Goal: Navigation & Orientation: Find specific page/section

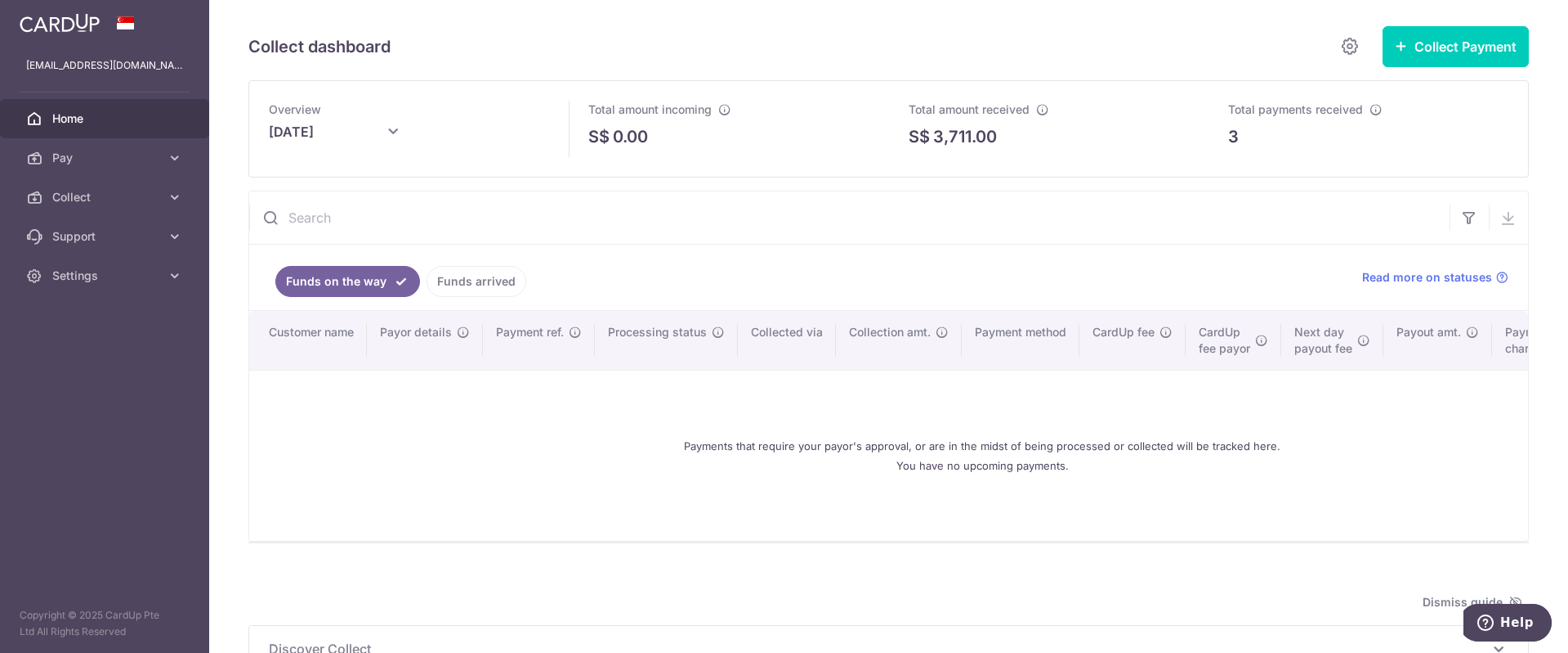
click at [75, 111] on span "Home" at bounding box center [106, 118] width 108 height 16
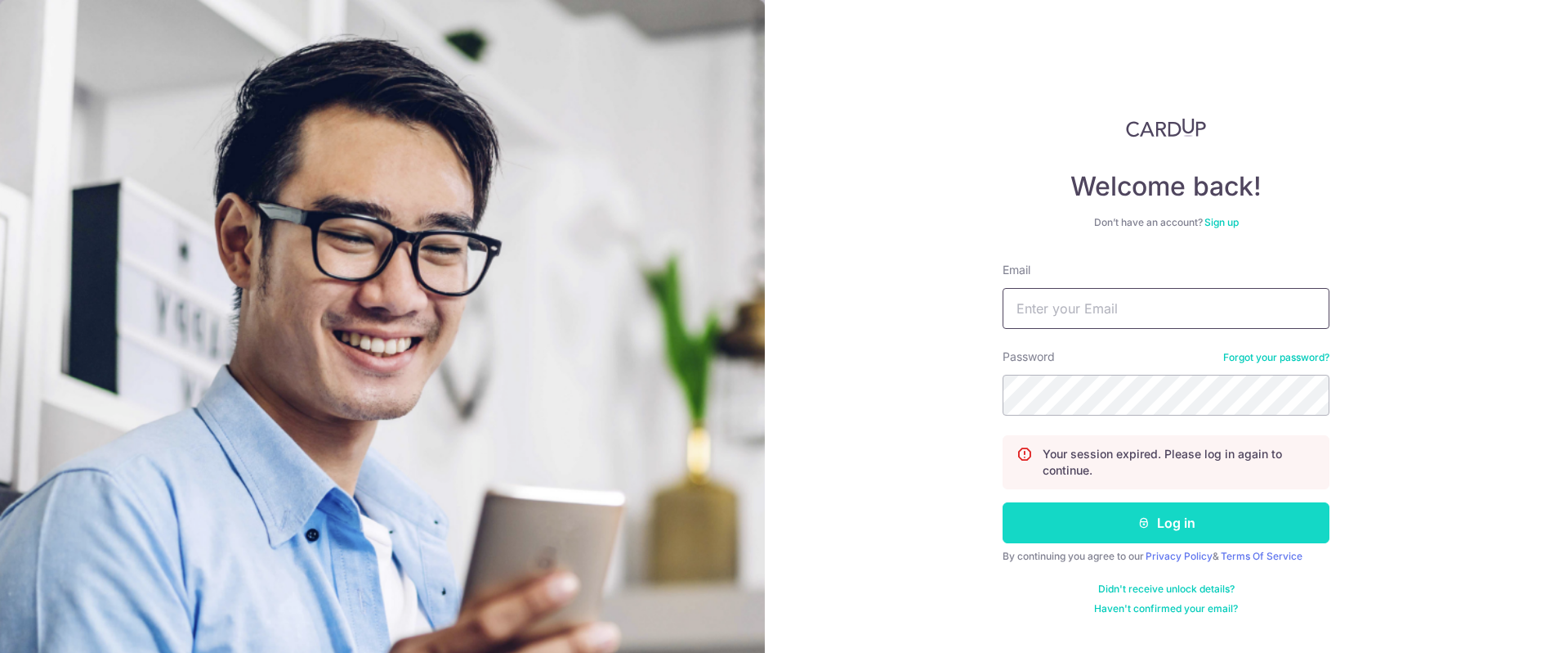
type input "[EMAIL_ADDRESS][DOMAIN_NAME]"
click at [1163, 522] on button "Log in" at bounding box center [1166, 523] width 327 height 41
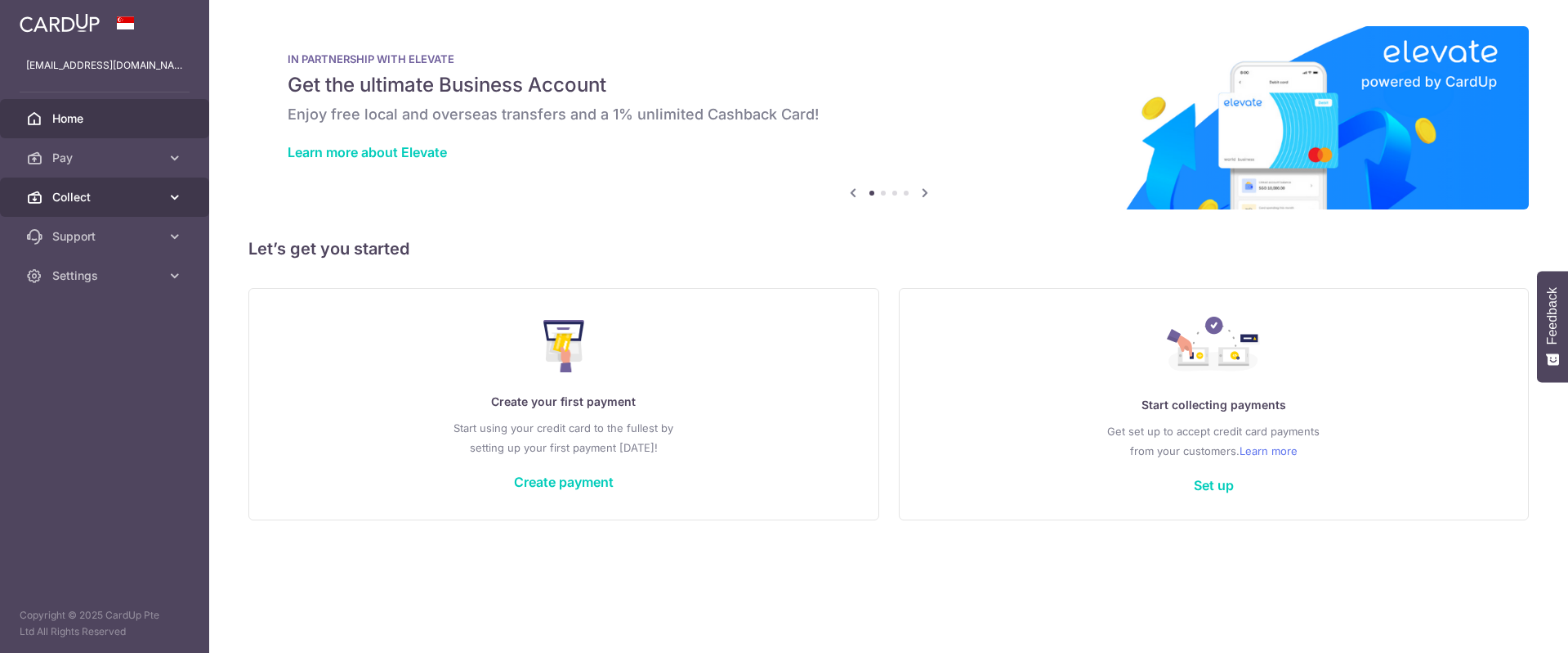
click at [74, 198] on span "Collect" at bounding box center [106, 196] width 108 height 16
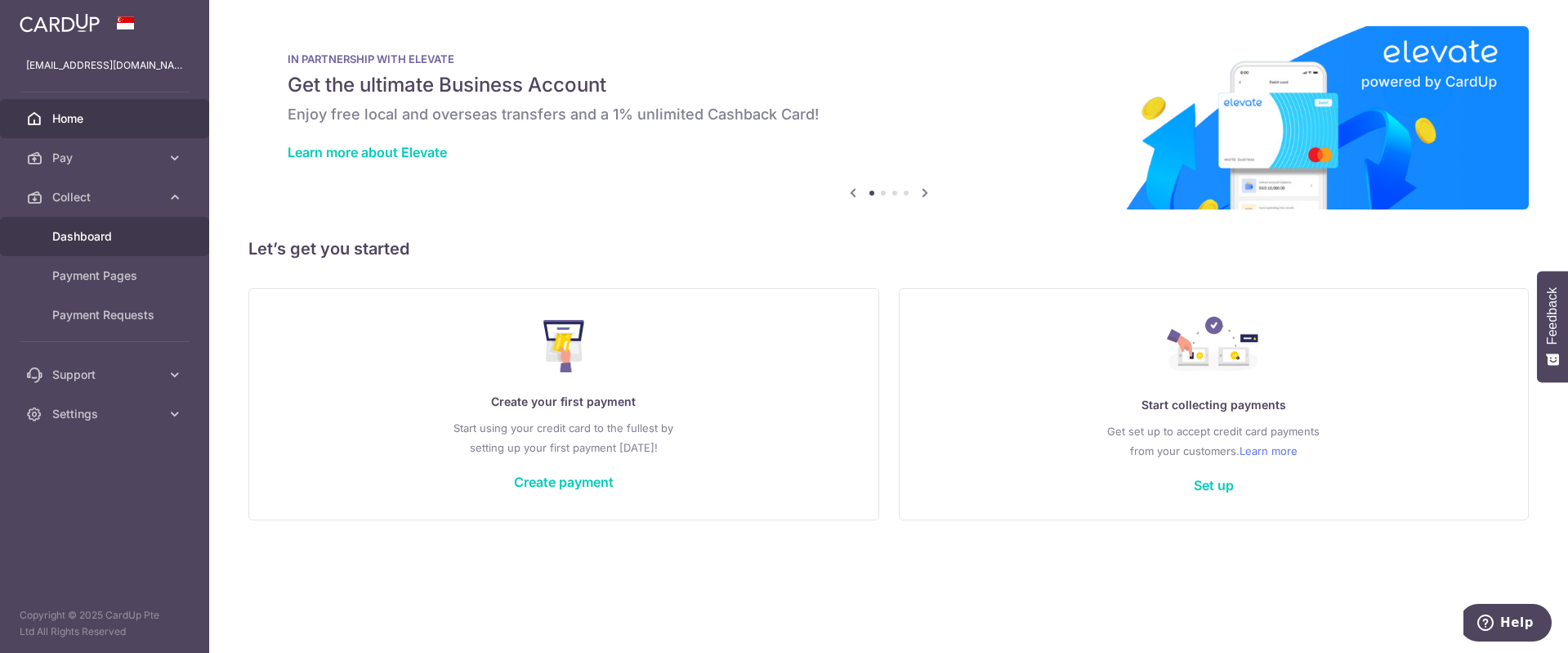
click at [84, 237] on span "Dashboard" at bounding box center [106, 236] width 108 height 16
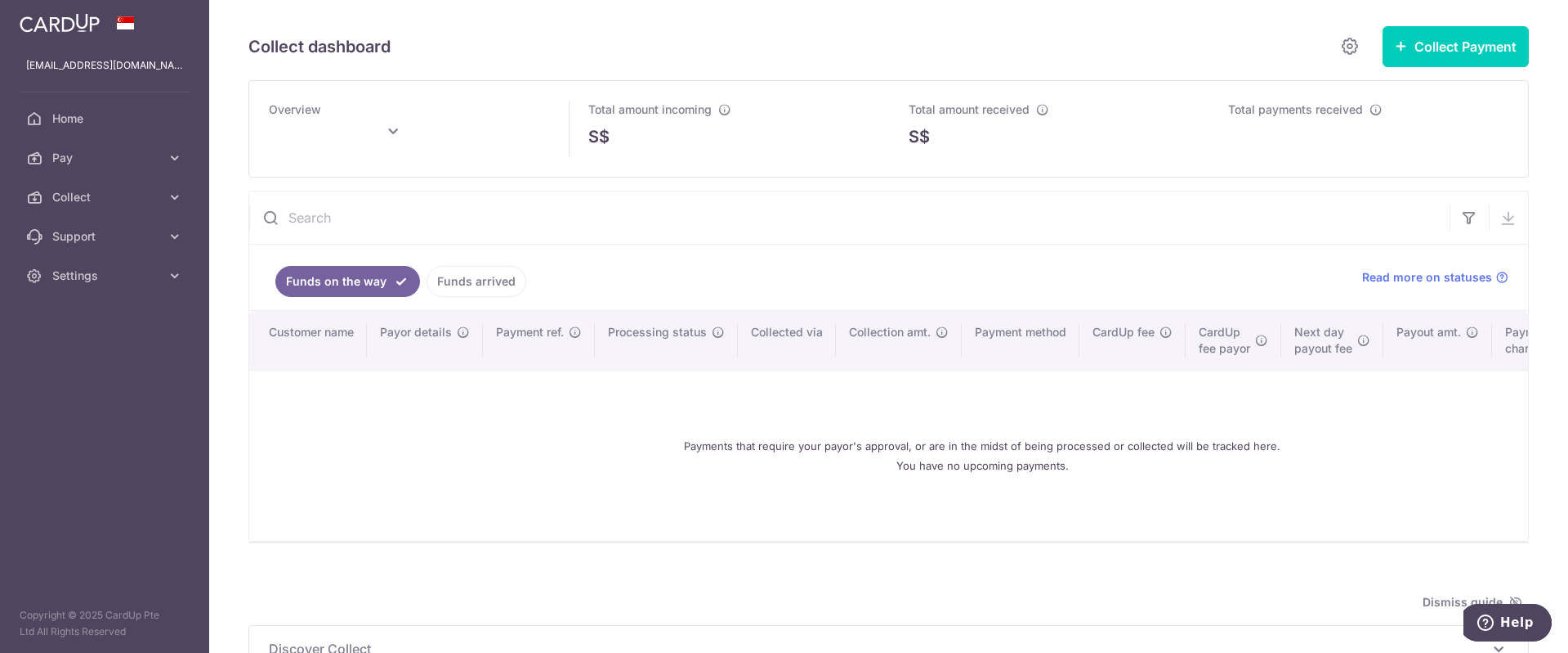
type input "[DATE]"
click at [587, 38] on div "Collect dashboard" at bounding box center [808, 46] width 1118 height 33
